Goal: Task Accomplishment & Management: Manage account settings

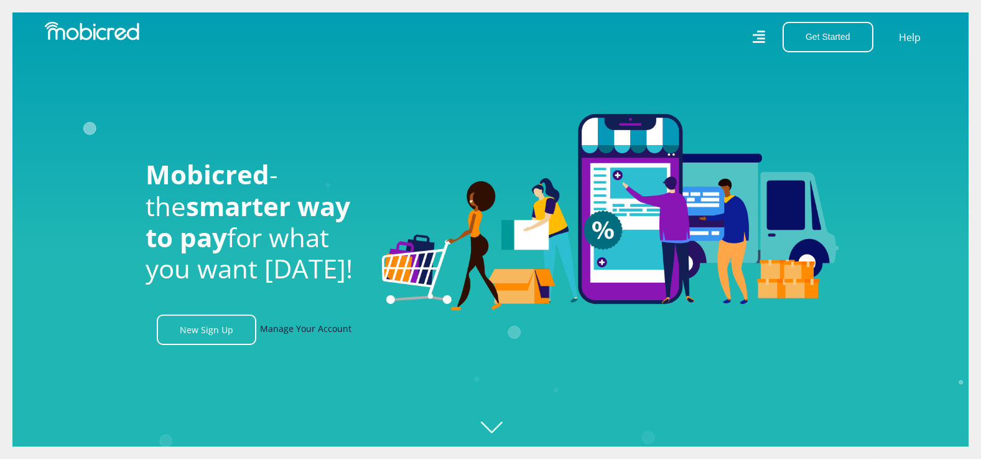
click at [311, 331] on link "Manage Your Account" at bounding box center [305, 329] width 91 height 30
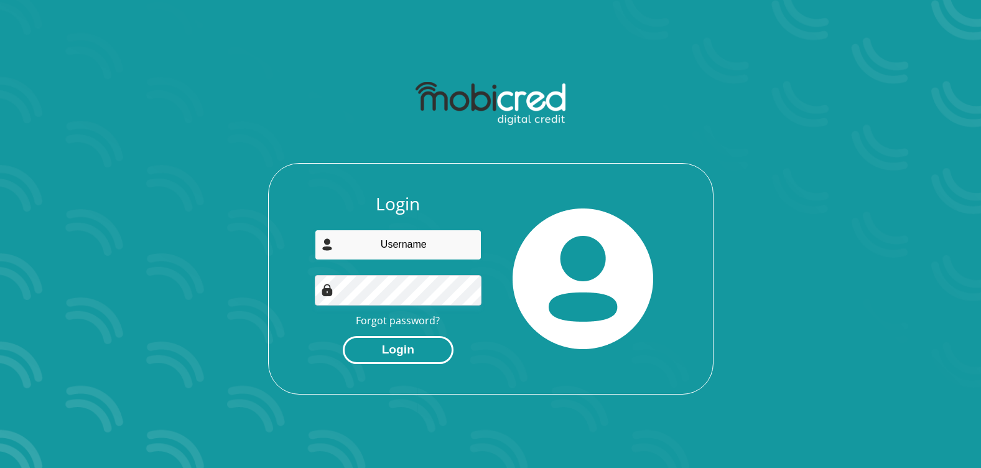
type input "[EMAIL_ADDRESS][DOMAIN_NAME]"
click at [418, 357] on button "Login" at bounding box center [398, 350] width 111 height 28
